Goal: Task Accomplishment & Management: Manage account settings

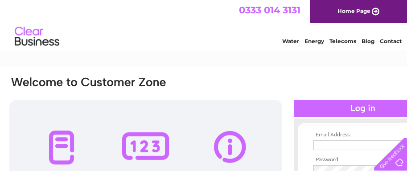
type input "cbkdy@aol.com"
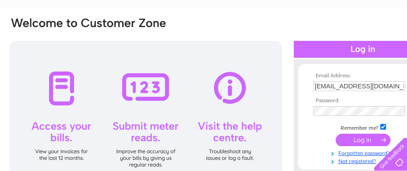
scroll to position [89, 0]
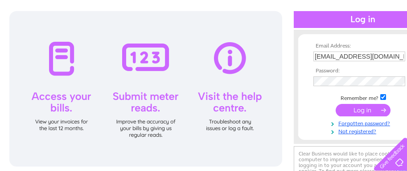
click at [362, 110] on input "submit" at bounding box center [362, 110] width 55 height 12
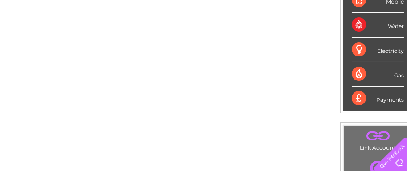
scroll to position [208, 34]
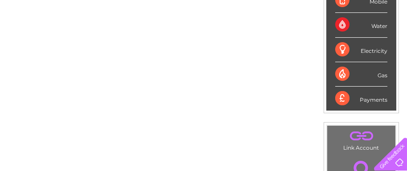
click at [338, 23] on div "Water" at bounding box center [361, 25] width 52 height 24
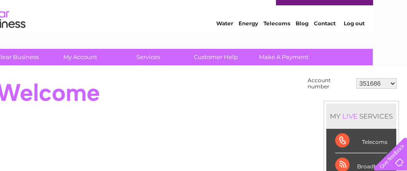
scroll to position [12, 34]
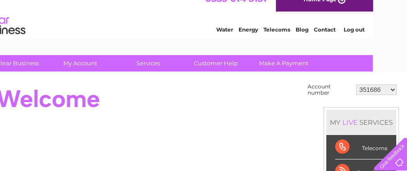
click at [394, 90] on select "351686 30302216" at bounding box center [376, 90] width 41 height 11
select select "30302216"
click at [356, 85] on select "351686 30302216" at bounding box center [376, 90] width 41 height 11
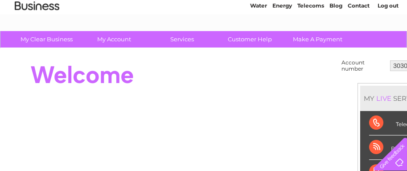
scroll to position [118, 0]
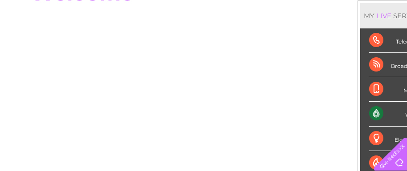
click at [375, 114] on div "Water" at bounding box center [395, 114] width 52 height 24
click at [404, 113] on div "Water" at bounding box center [395, 114] width 52 height 24
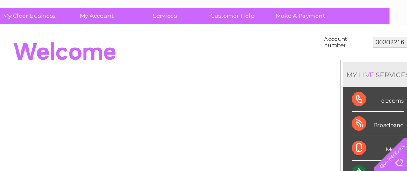
scroll to position [59, 34]
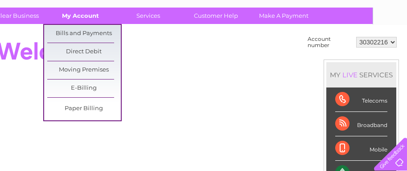
click at [75, 14] on link "My Account" at bounding box center [80, 16] width 73 height 16
click at [75, 32] on link "Bills and Payments" at bounding box center [83, 34] width 73 height 18
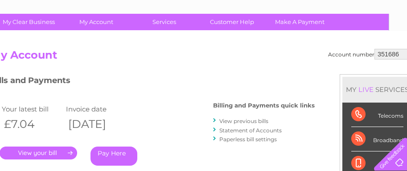
scroll to position [53, 34]
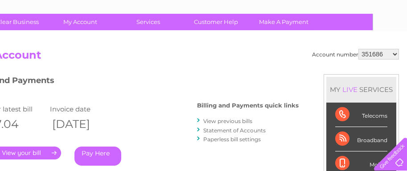
click at [395, 53] on select "351686 30302216" at bounding box center [378, 54] width 41 height 11
select select "30302216"
click at [358, 49] on select "351686 30302216" at bounding box center [378, 54] width 41 height 11
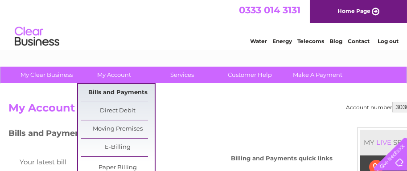
click at [104, 93] on link "Bills and Payments" at bounding box center [117, 93] width 73 height 18
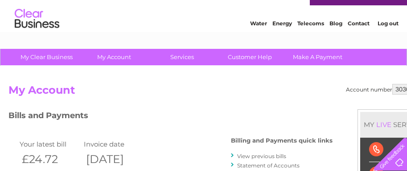
scroll to position [89, 0]
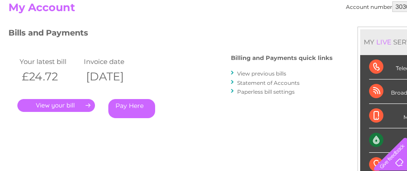
scroll to position [136, 0]
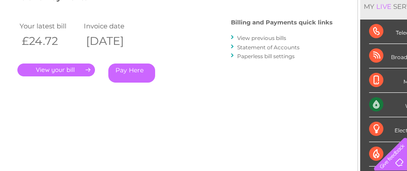
click at [87, 69] on link "." at bounding box center [55, 70] width 77 height 13
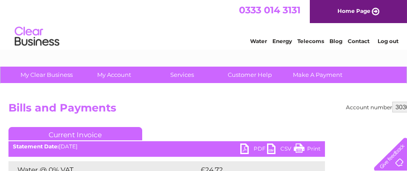
click at [308, 150] on link "Print" at bounding box center [306, 150] width 27 height 13
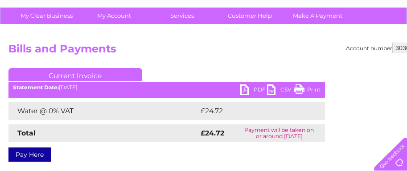
scroll to position [77, 0]
